Goal: Navigation & Orientation: Find specific page/section

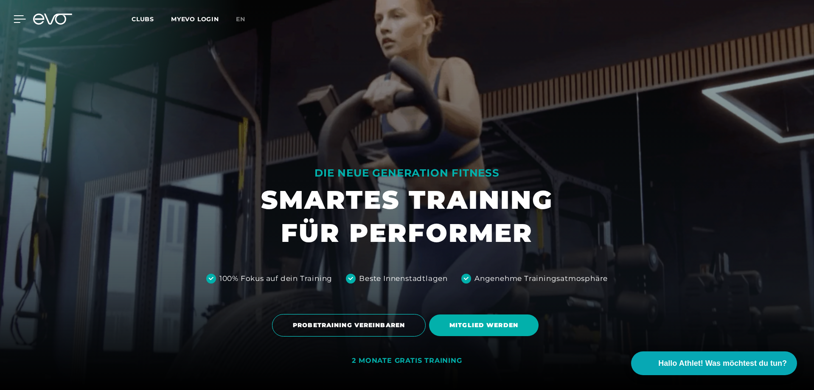
click at [18, 17] on icon at bounding box center [20, 19] width 12 height 8
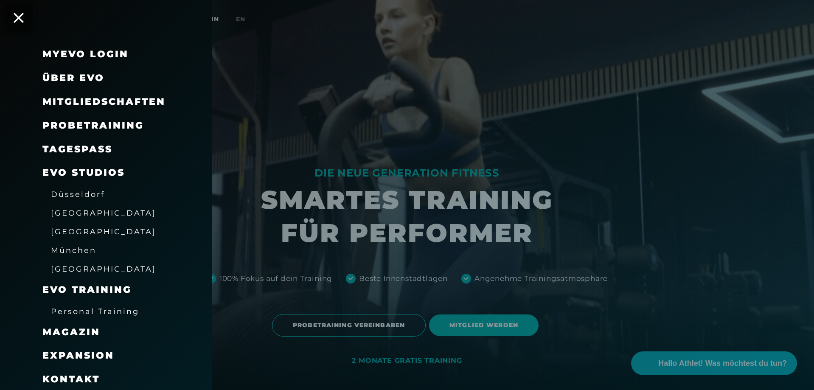
click at [80, 196] on span "Düsseldorf" at bounding box center [78, 194] width 54 height 9
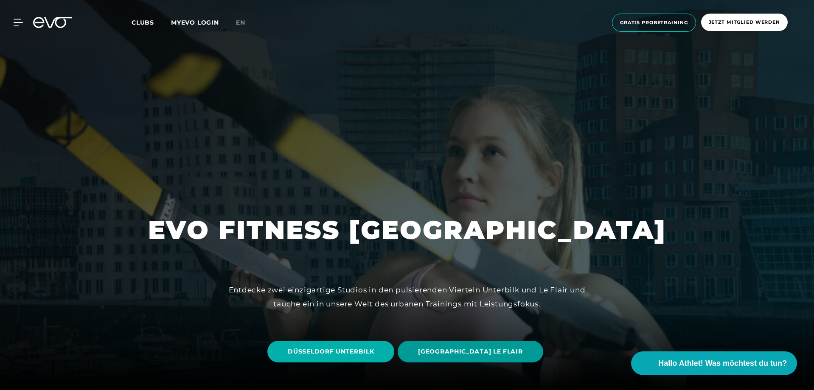
click at [485, 353] on span "[GEOGRAPHIC_DATA] LE FLAIR" at bounding box center [470, 351] width 104 height 9
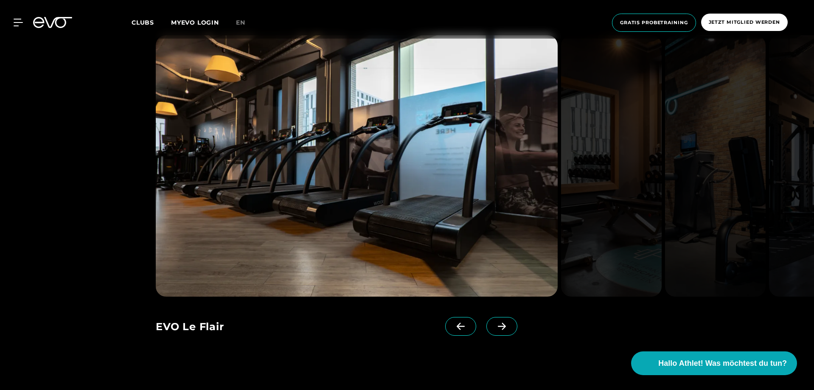
scroll to position [976, 0]
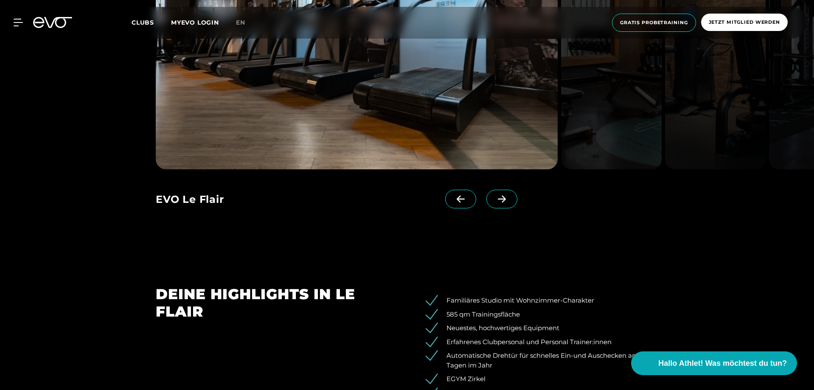
click at [486, 196] on span at bounding box center [501, 199] width 31 height 19
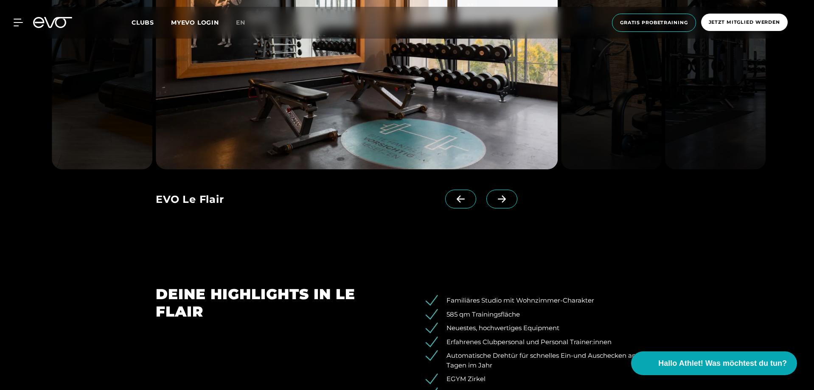
scroll to position [849, 0]
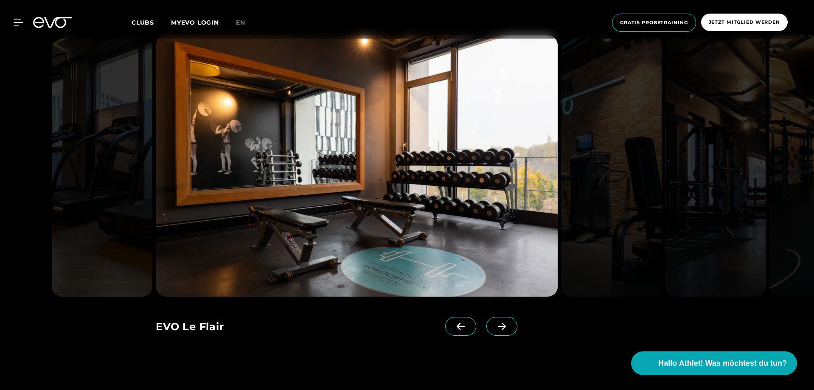
click at [498, 326] on icon at bounding box center [502, 326] width 8 height 7
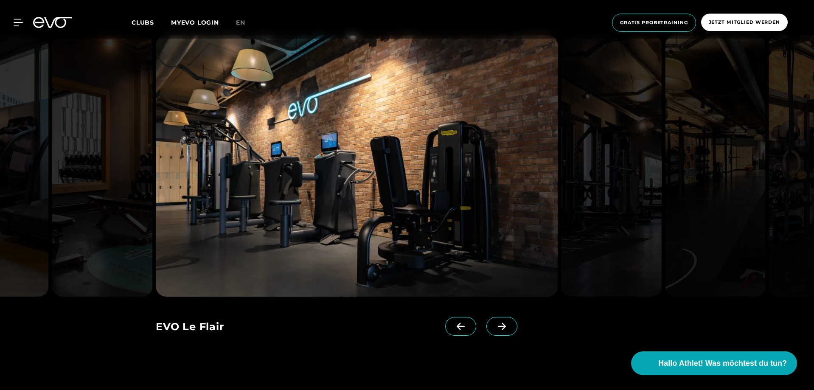
click at [498, 326] on icon at bounding box center [502, 326] width 8 height 7
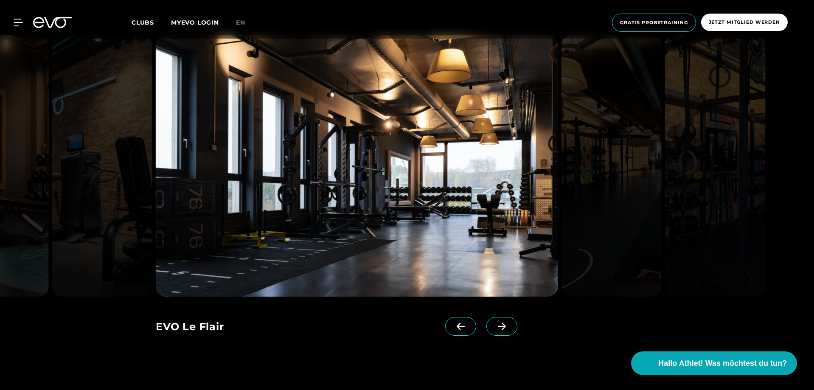
click at [498, 326] on icon at bounding box center [502, 326] width 8 height 7
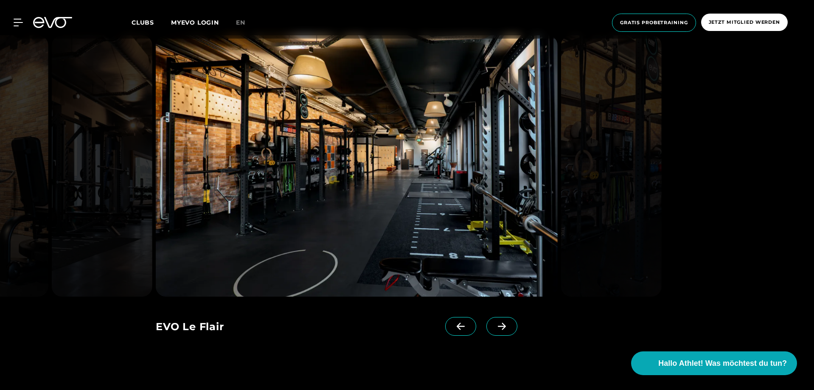
click at [453, 325] on icon at bounding box center [460, 326] width 15 height 8
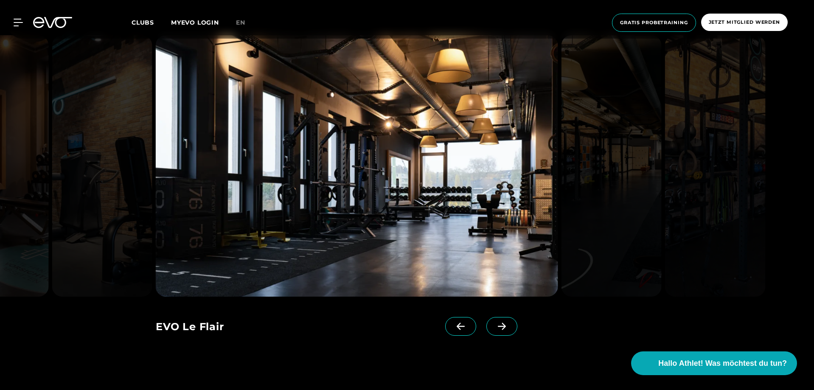
click at [486, 321] on span at bounding box center [501, 326] width 31 height 19
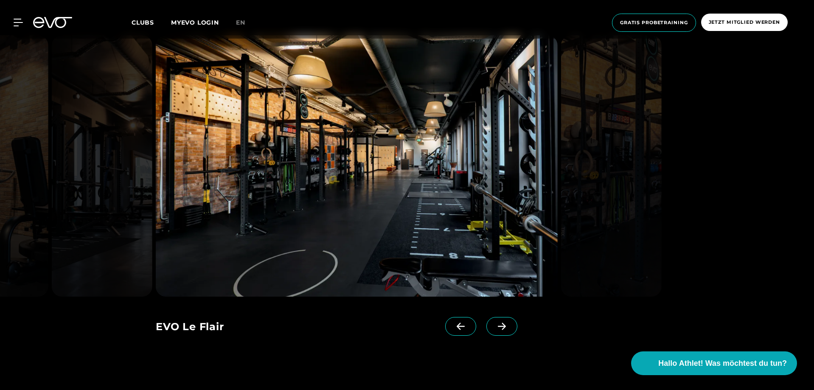
click at [486, 321] on span at bounding box center [501, 326] width 31 height 19
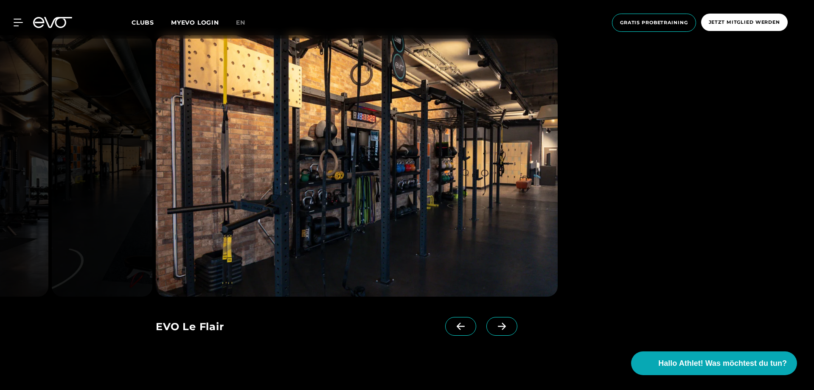
click at [486, 321] on span at bounding box center [501, 326] width 31 height 19
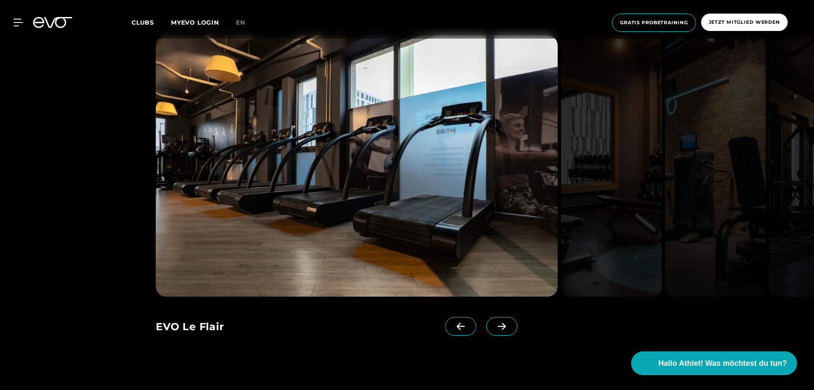
click at [486, 321] on span at bounding box center [501, 326] width 31 height 19
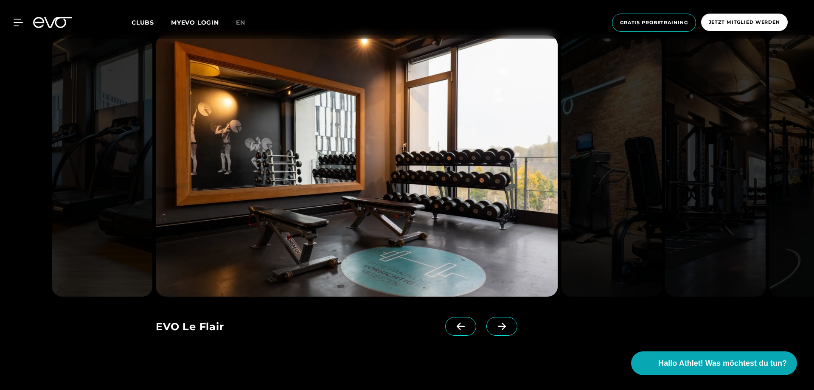
click at [486, 321] on span at bounding box center [501, 326] width 31 height 19
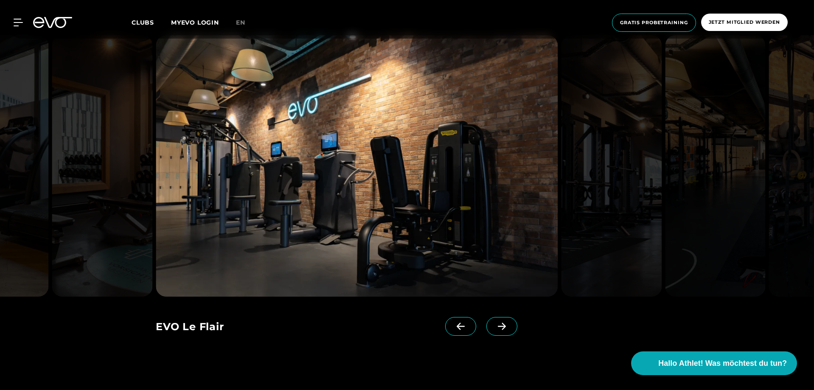
click at [486, 321] on span at bounding box center [501, 326] width 31 height 19
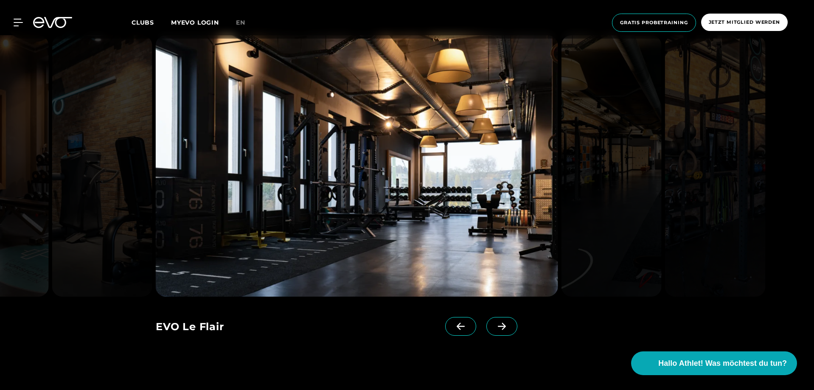
click at [486, 321] on span at bounding box center [501, 326] width 31 height 19
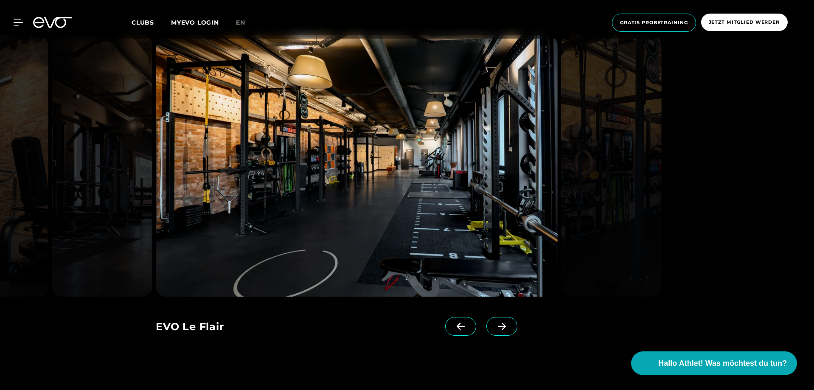
click at [486, 321] on span at bounding box center [501, 326] width 31 height 19
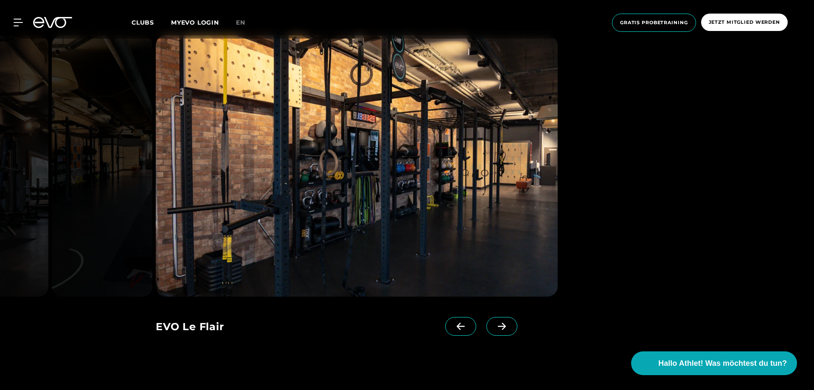
click at [486, 321] on span at bounding box center [501, 326] width 31 height 19
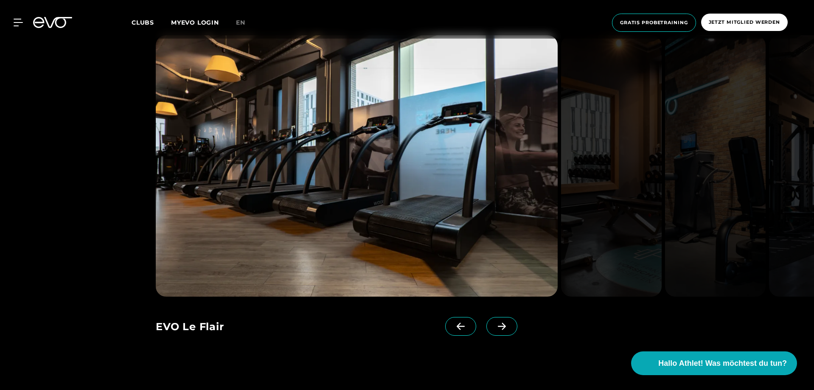
click at [486, 321] on span at bounding box center [501, 326] width 31 height 19
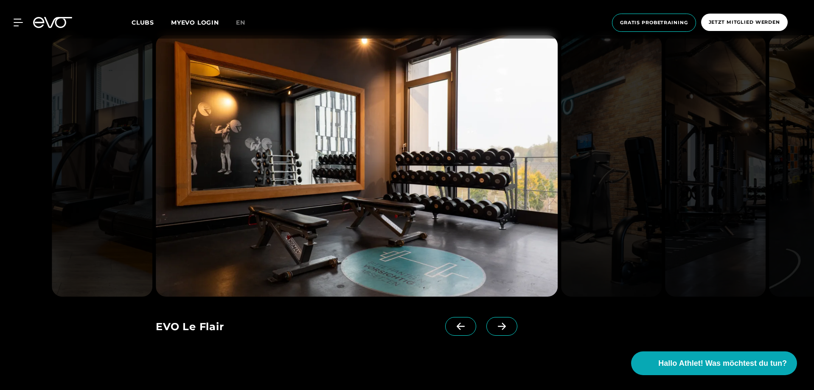
click at [494, 328] on icon at bounding box center [501, 326] width 15 height 8
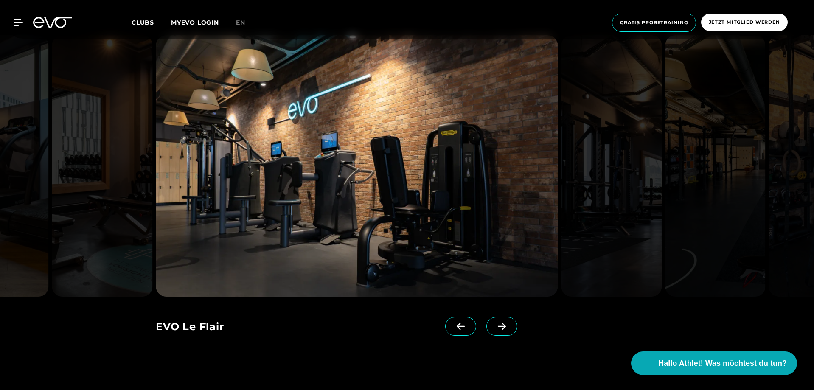
click at [494, 328] on icon at bounding box center [501, 326] width 15 height 8
